Goal: Use online tool/utility: Use online tool/utility

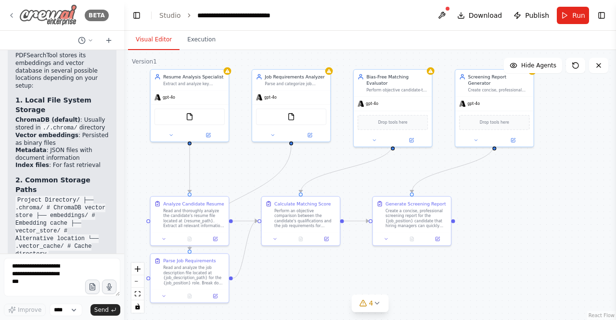
click at [10, 16] on icon at bounding box center [12, 16] width 8 height 8
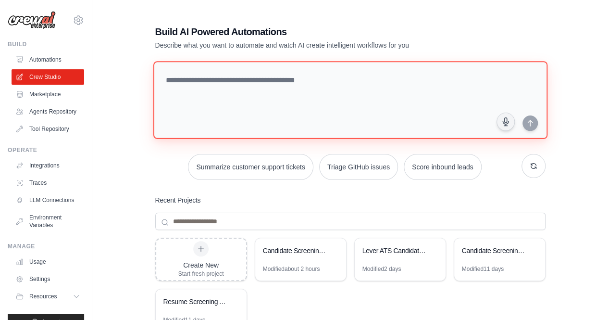
click at [207, 83] on textarea at bounding box center [350, 100] width 394 height 78
type textarea "**********"
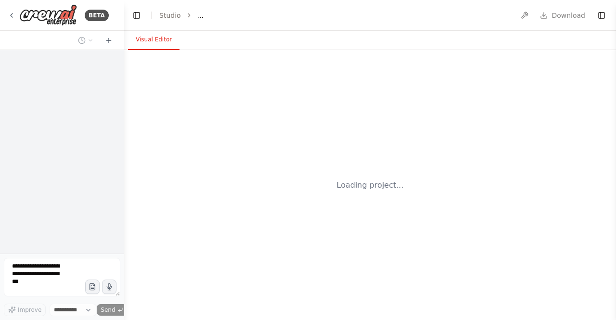
select select "****"
